Goal: Find specific page/section: Find specific page/section

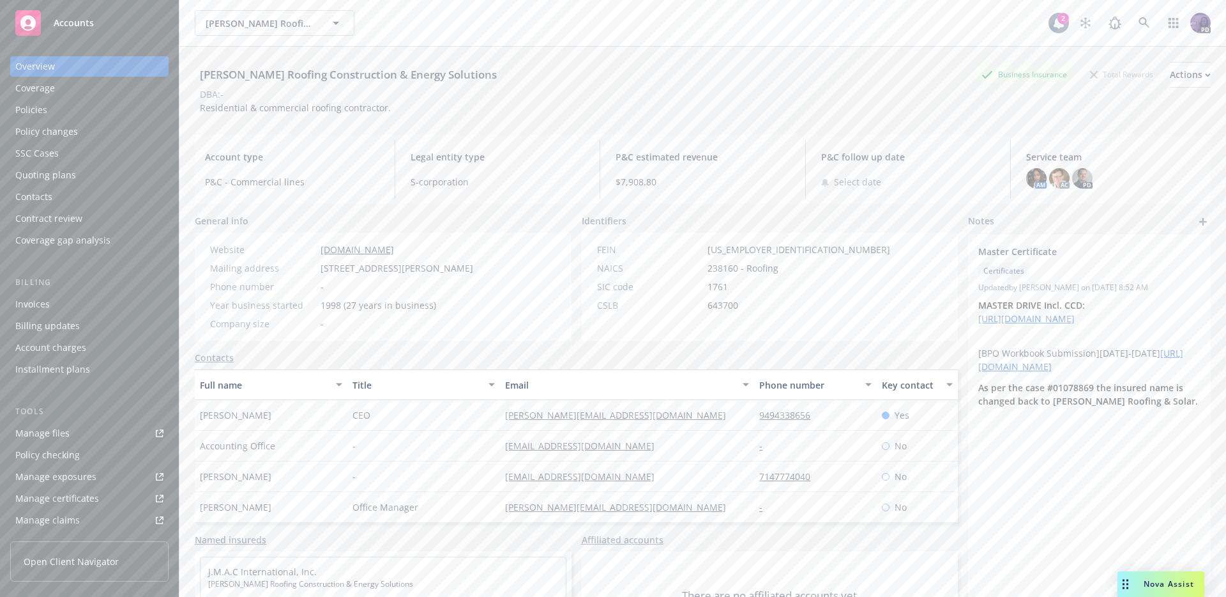
click at [390, 24] on div "[PERSON_NAME] Roofing Construction & Energy Solutions [PERSON_NAME] Roofing Con…" at bounding box center [622, 23] width 854 height 26
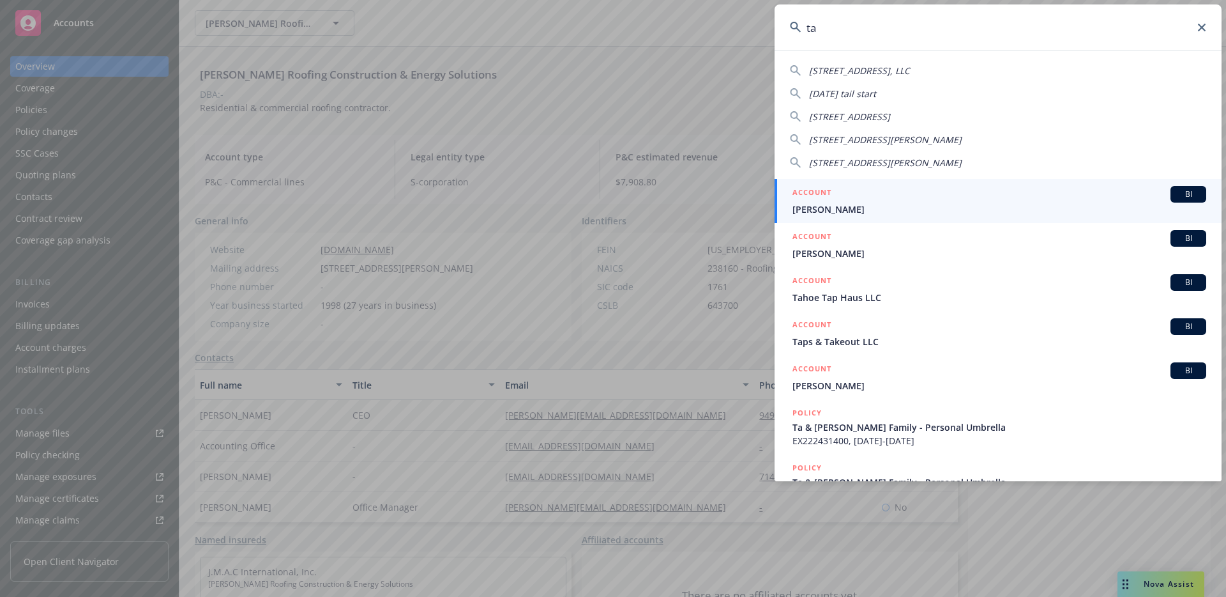
type input "t"
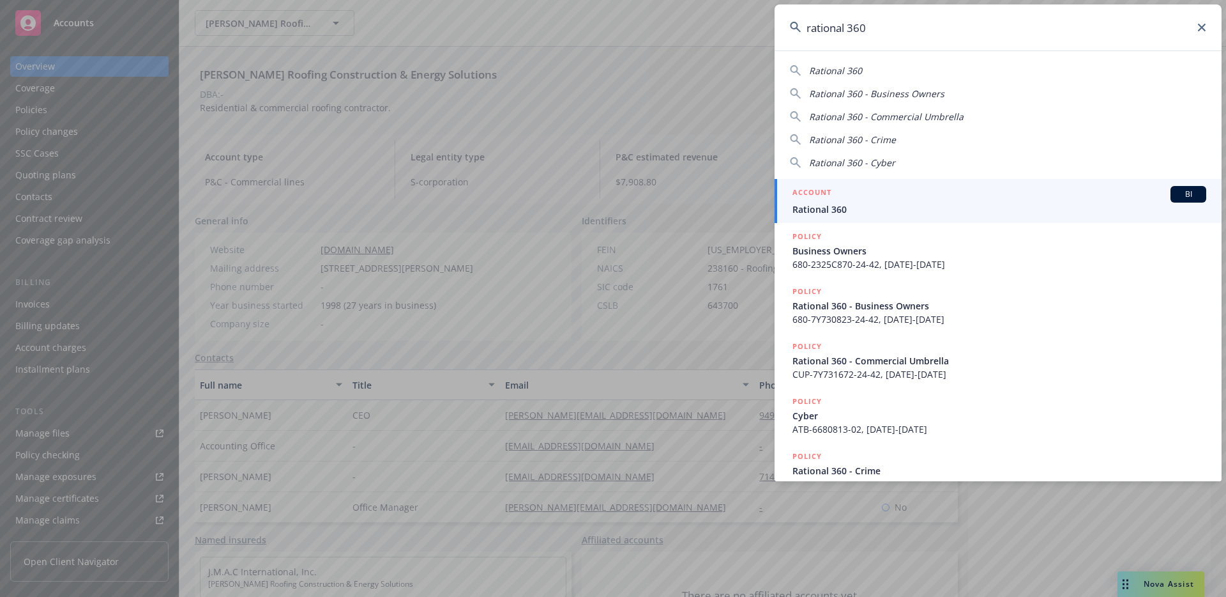
type input "rational 360"
click at [887, 186] on div "ACCOUNT BI" at bounding box center [1000, 194] width 414 height 17
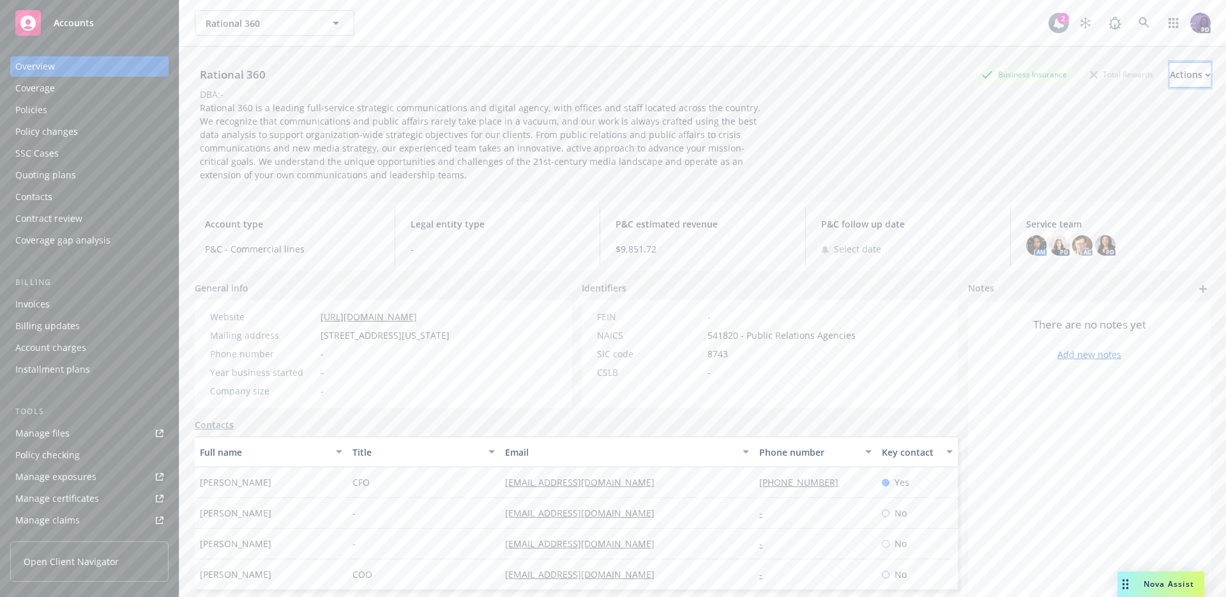
click at [1170, 77] on div "Actions" at bounding box center [1190, 75] width 41 height 24
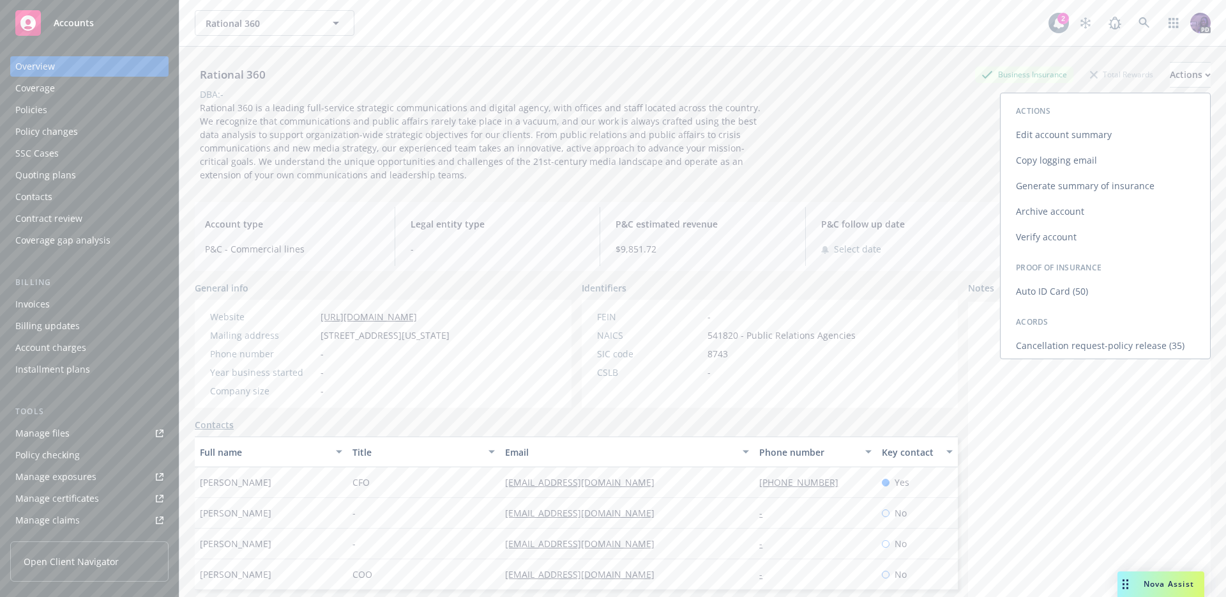
click at [1115, 153] on link "Copy logging email" at bounding box center [1106, 161] width 210 height 26
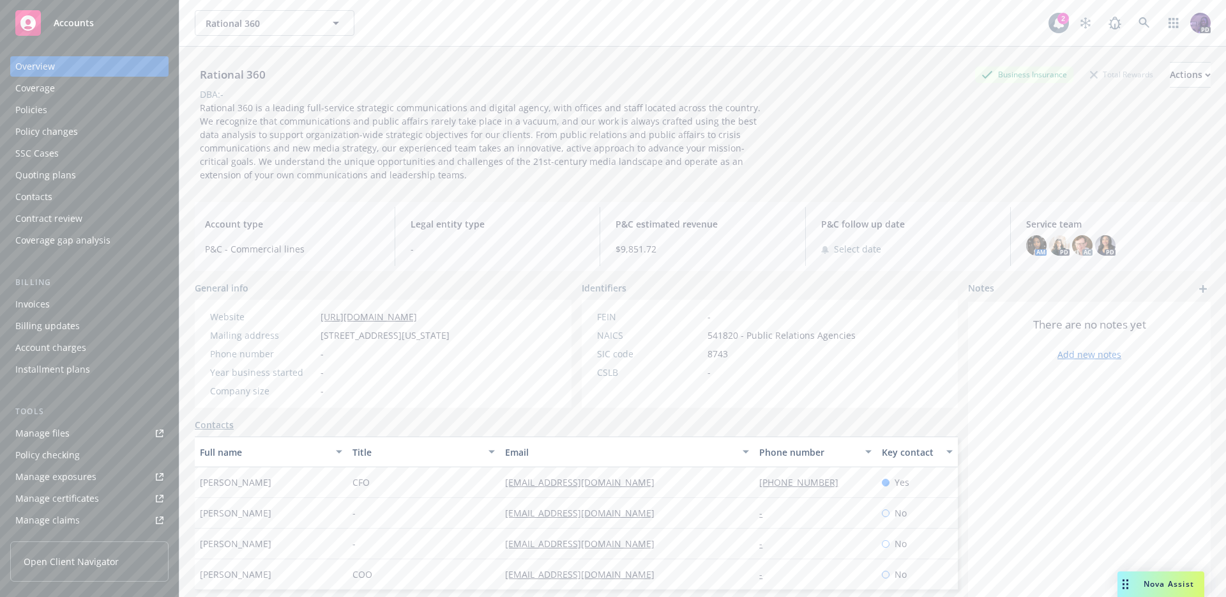
click at [377, 22] on div "Rational 360 Rational 360" at bounding box center [622, 23] width 854 height 26
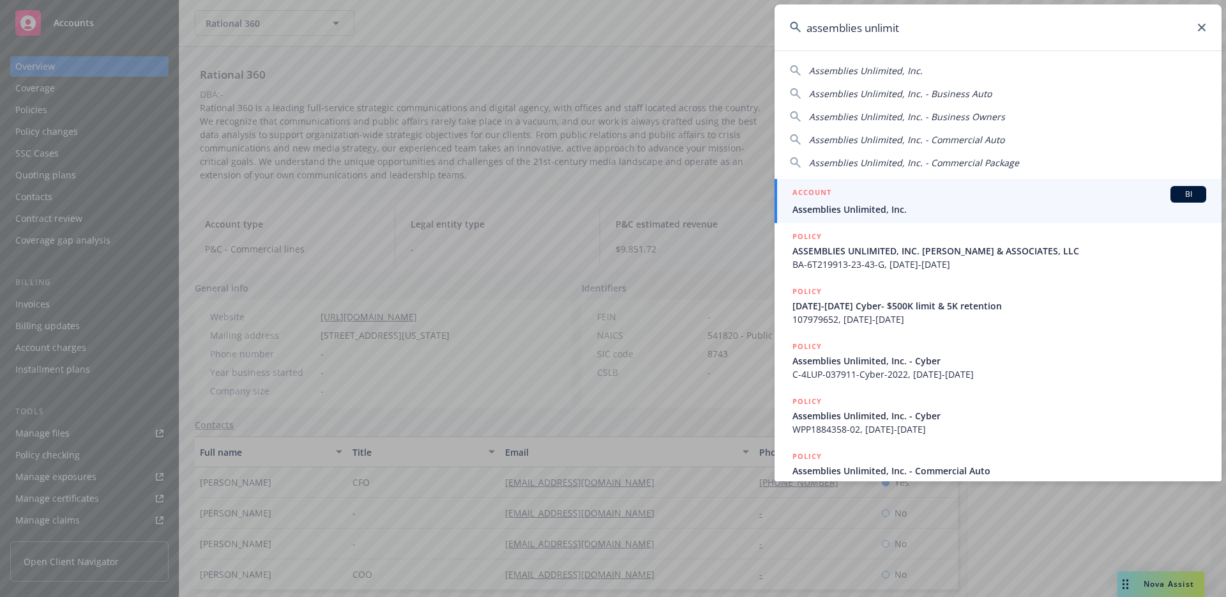
type input "assemblies unlimit"
click at [862, 197] on div "ACCOUNT BI" at bounding box center [1000, 194] width 414 height 17
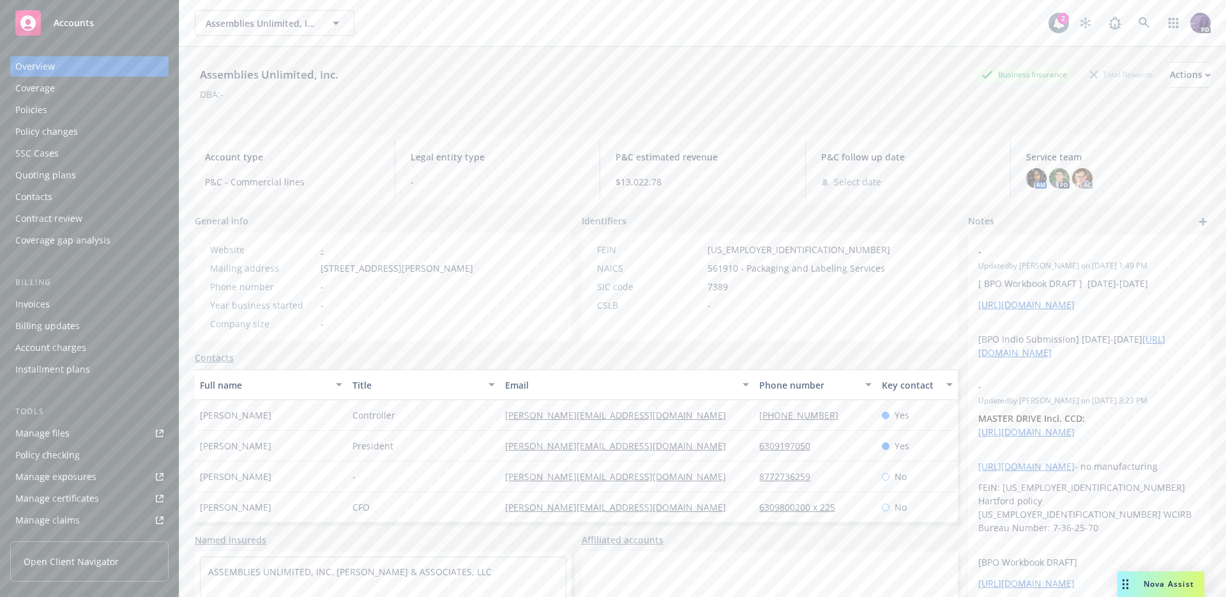
click at [110, 176] on div "Quoting plans" at bounding box center [89, 175] width 148 height 20
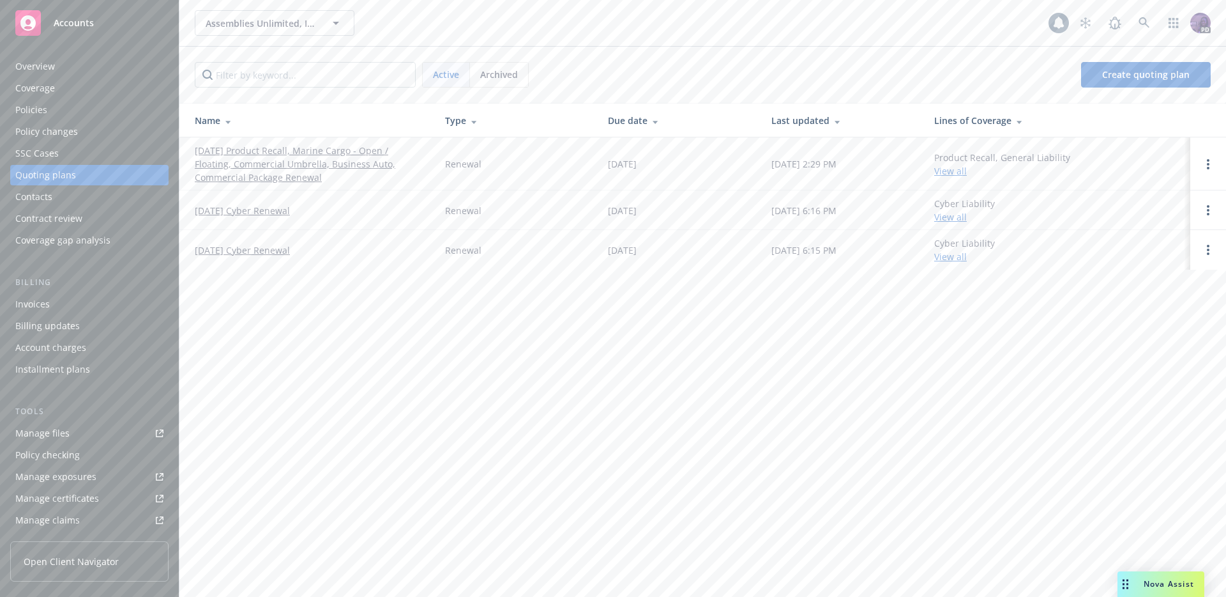
click at [279, 172] on link "[DATE] Product Recall, Marine Cargo - Open / Floating, Commercial Umbrella, Bus…" at bounding box center [310, 164] width 230 height 40
